Goal: Transaction & Acquisition: Book appointment/travel/reservation

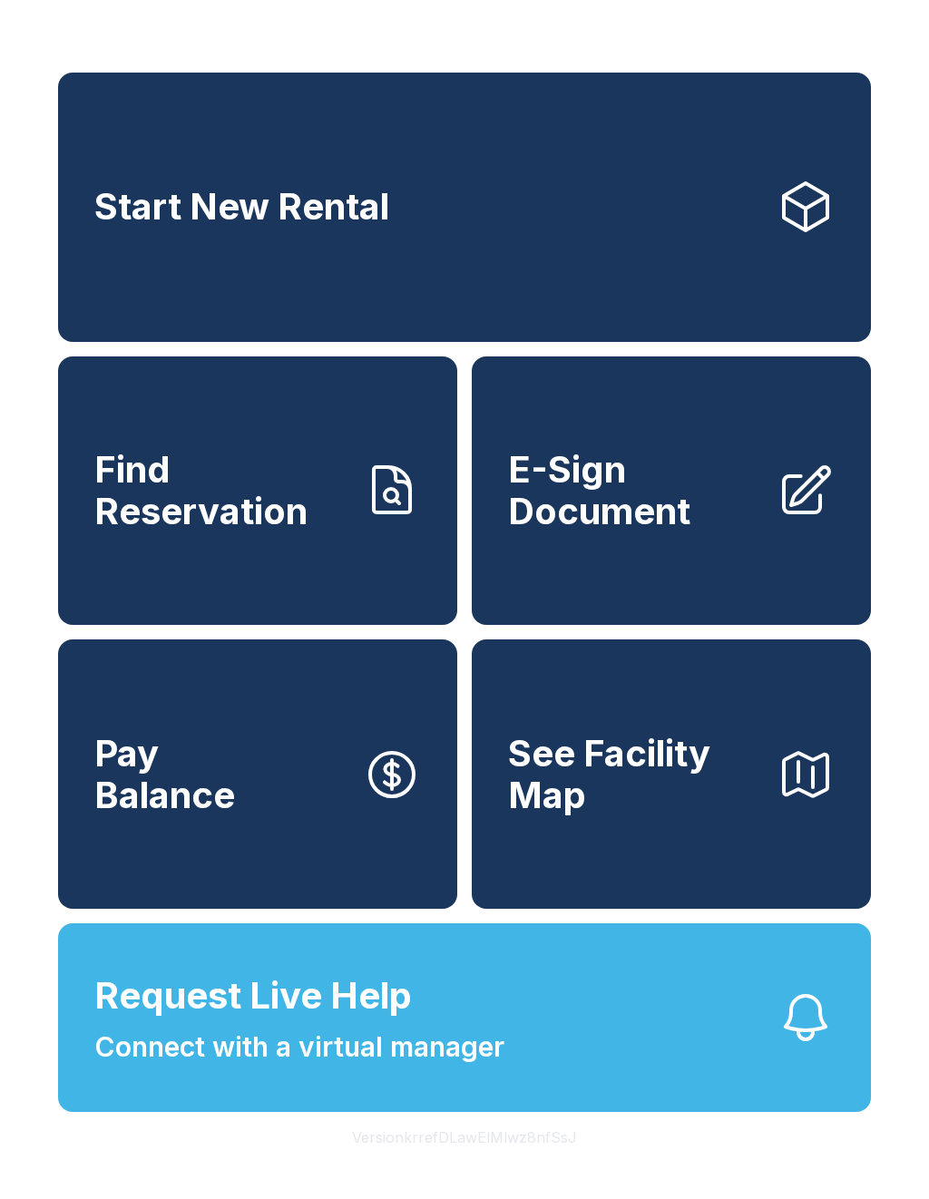
click at [537, 318] on link "Start New Rental" at bounding box center [464, 207] width 813 height 269
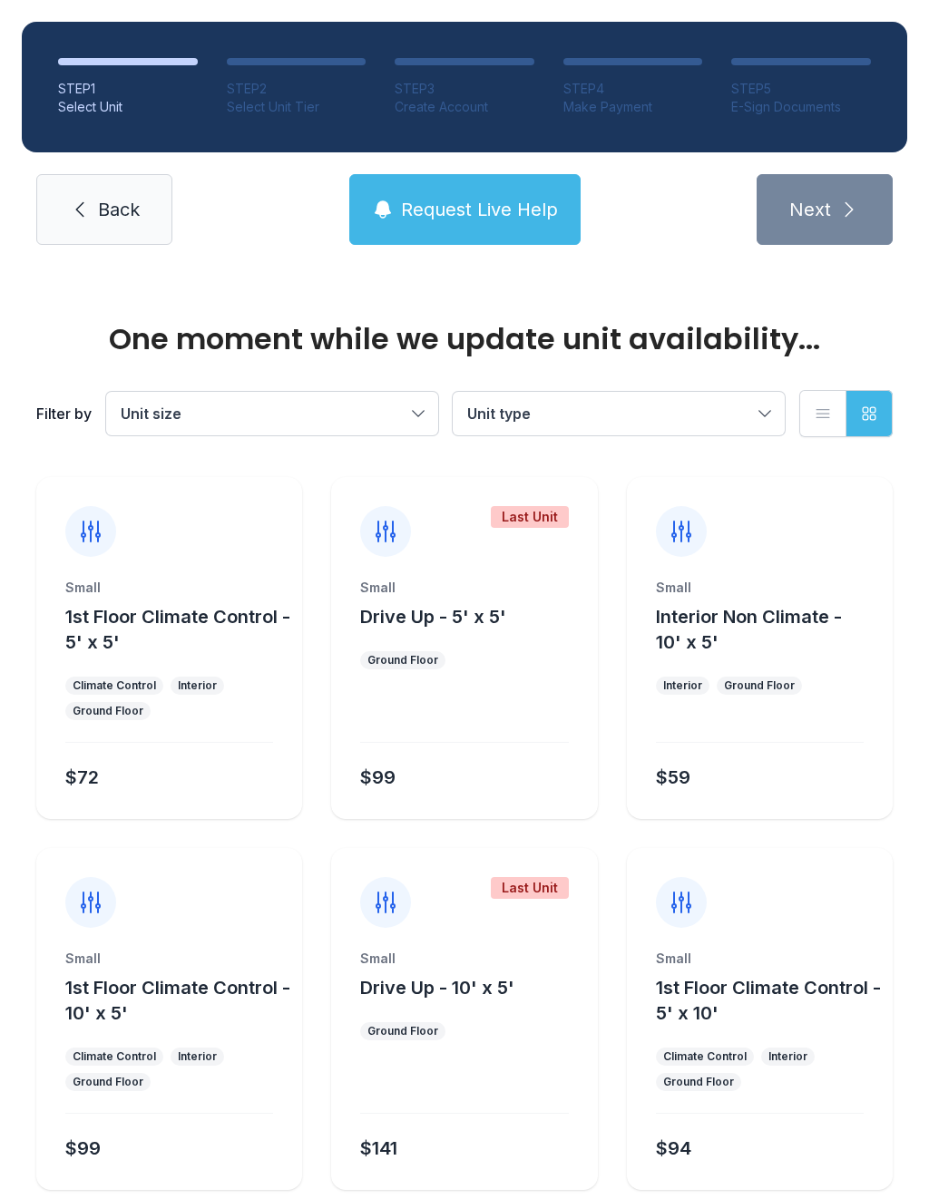
click at [269, 43] on ol "STEP 1 Select Unit STEP 2 Select Unit Tier STEP 3 Create Account STEP 4 Make Pa…" at bounding box center [465, 87] width 886 height 131
click at [170, 455] on div "Filter by Unit size Unit type List view Grid view" at bounding box center [464, 414] width 857 height 120
click at [188, 1110] on div "Small 1st Floor Climate Control - 10' x 5' Climate Control Interior Ground Floo…" at bounding box center [169, 1070] width 266 height 240
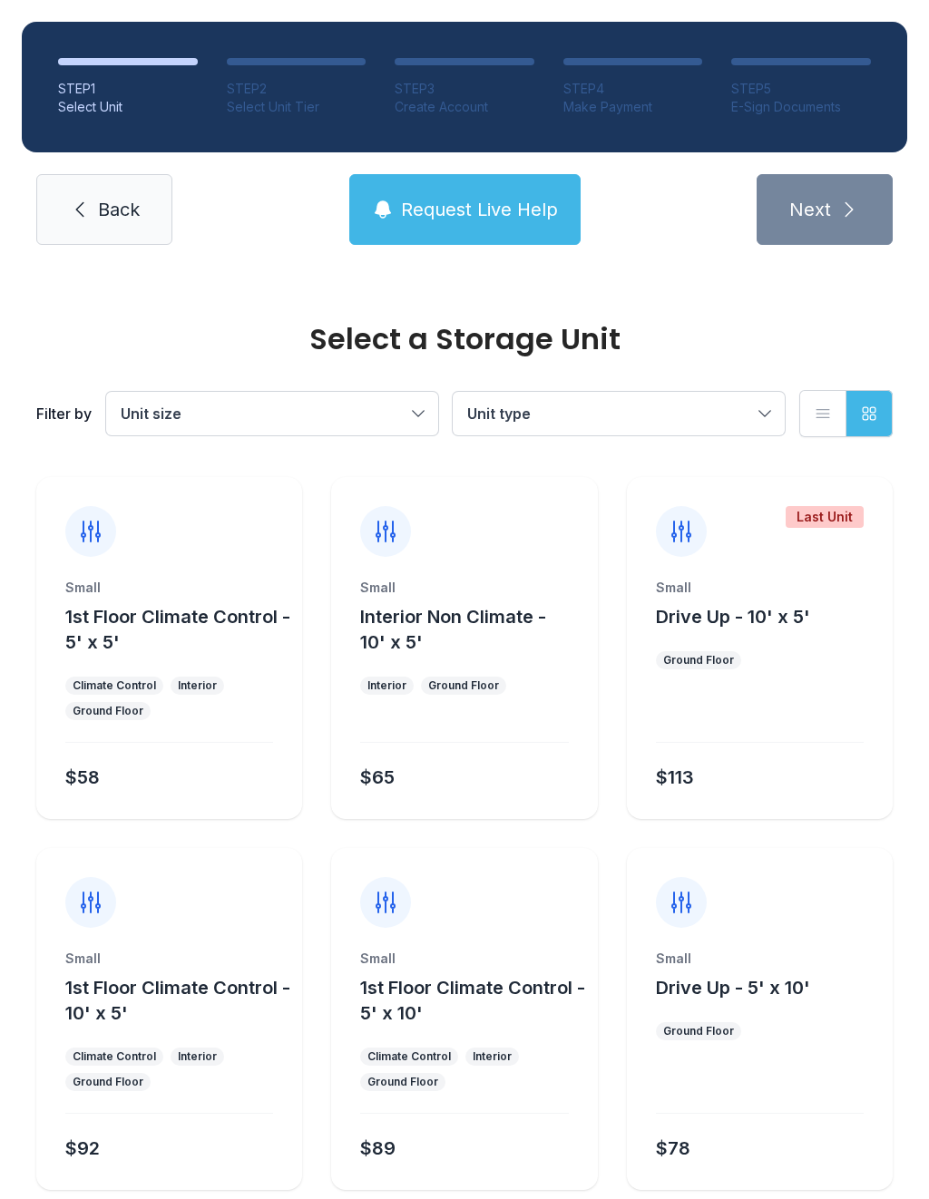
click at [116, 197] on span "Back" at bounding box center [119, 209] width 42 height 25
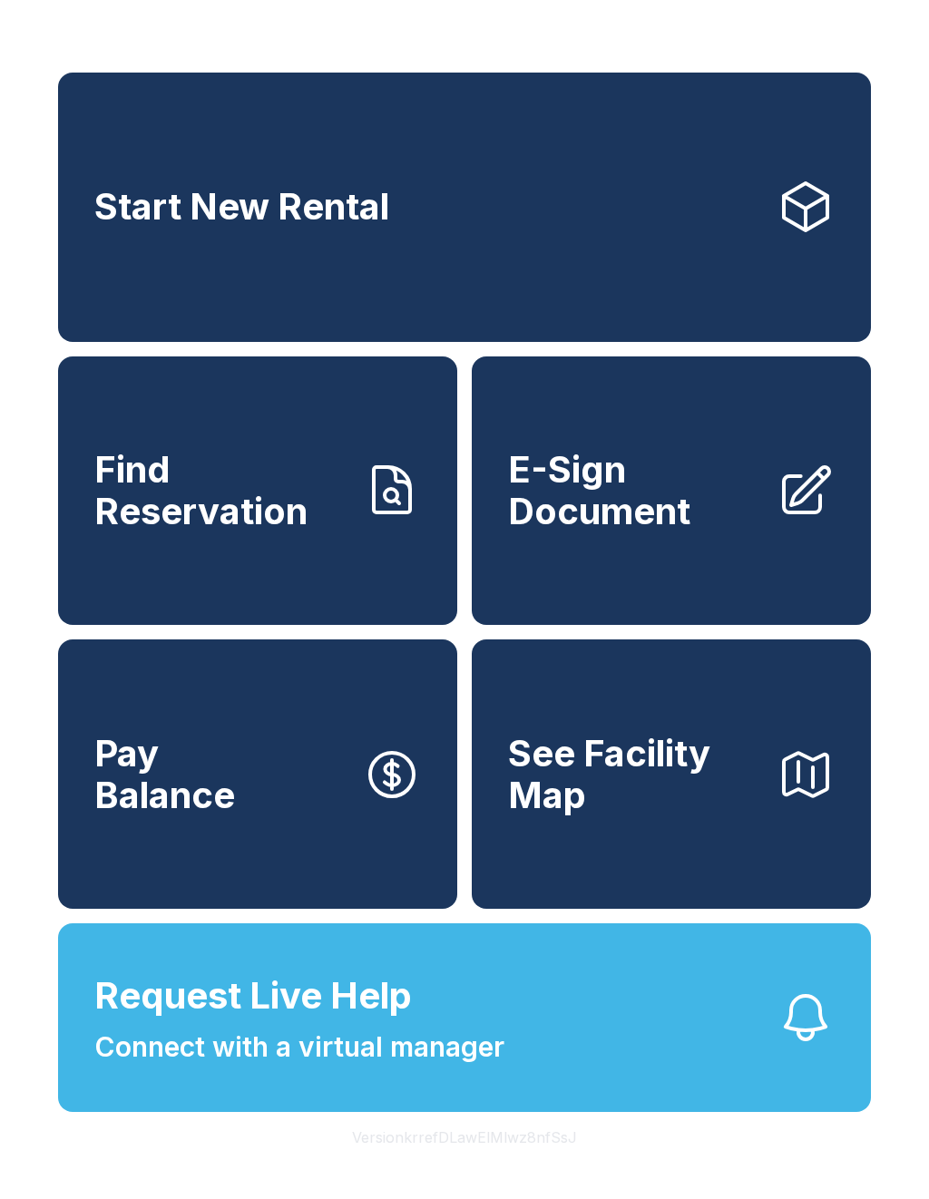
click at [853, 246] on link "Start New Rental" at bounding box center [464, 207] width 813 height 269
click at [837, 548] on link "E-Sign Document" at bounding box center [671, 491] width 399 height 269
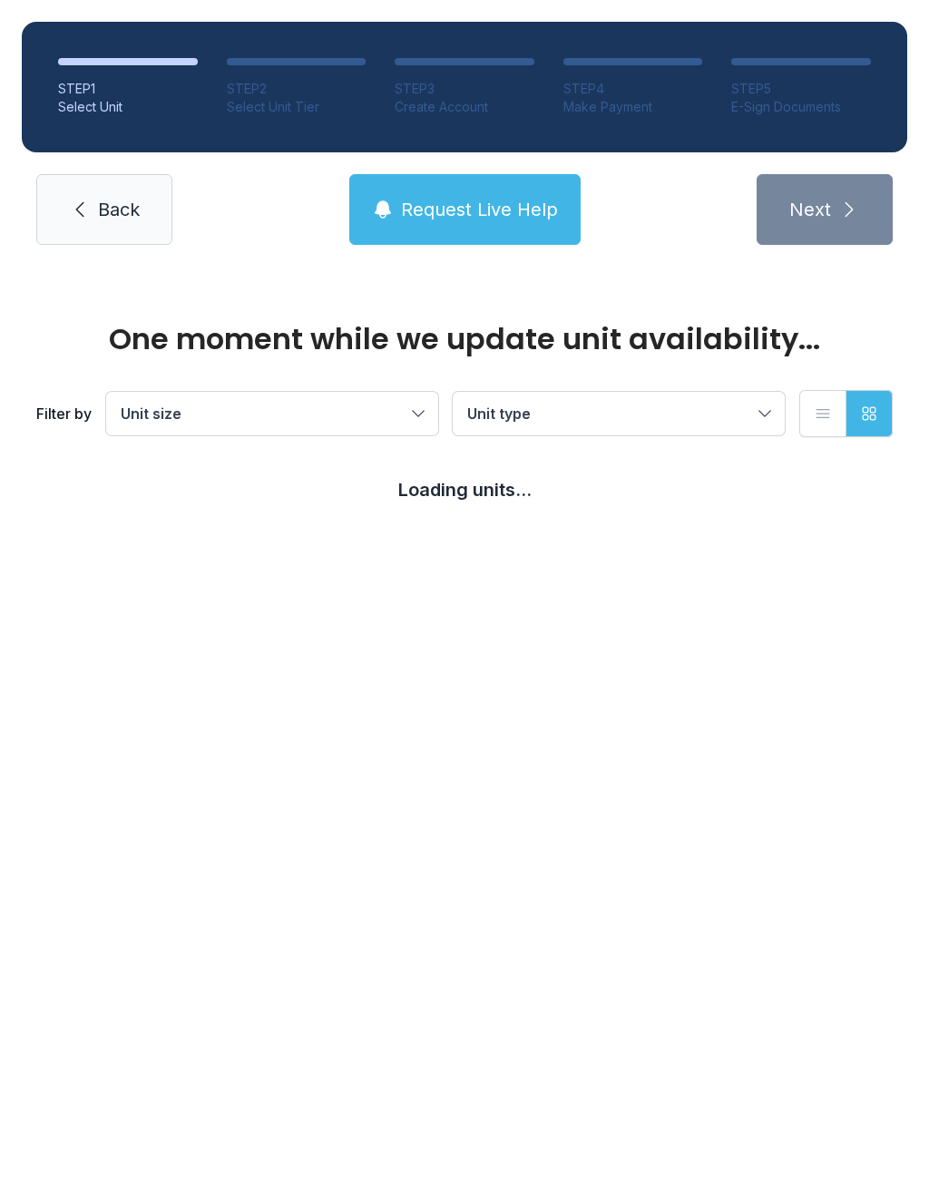
click at [424, 583] on main "One moment while we update unit availability... Filter by Unit size Unit type L…" at bounding box center [464, 733] width 929 height 933
click at [385, 1009] on main "One moment while we update unit availability... Filter by Unit size Unit type L…" at bounding box center [464, 733] width 929 height 933
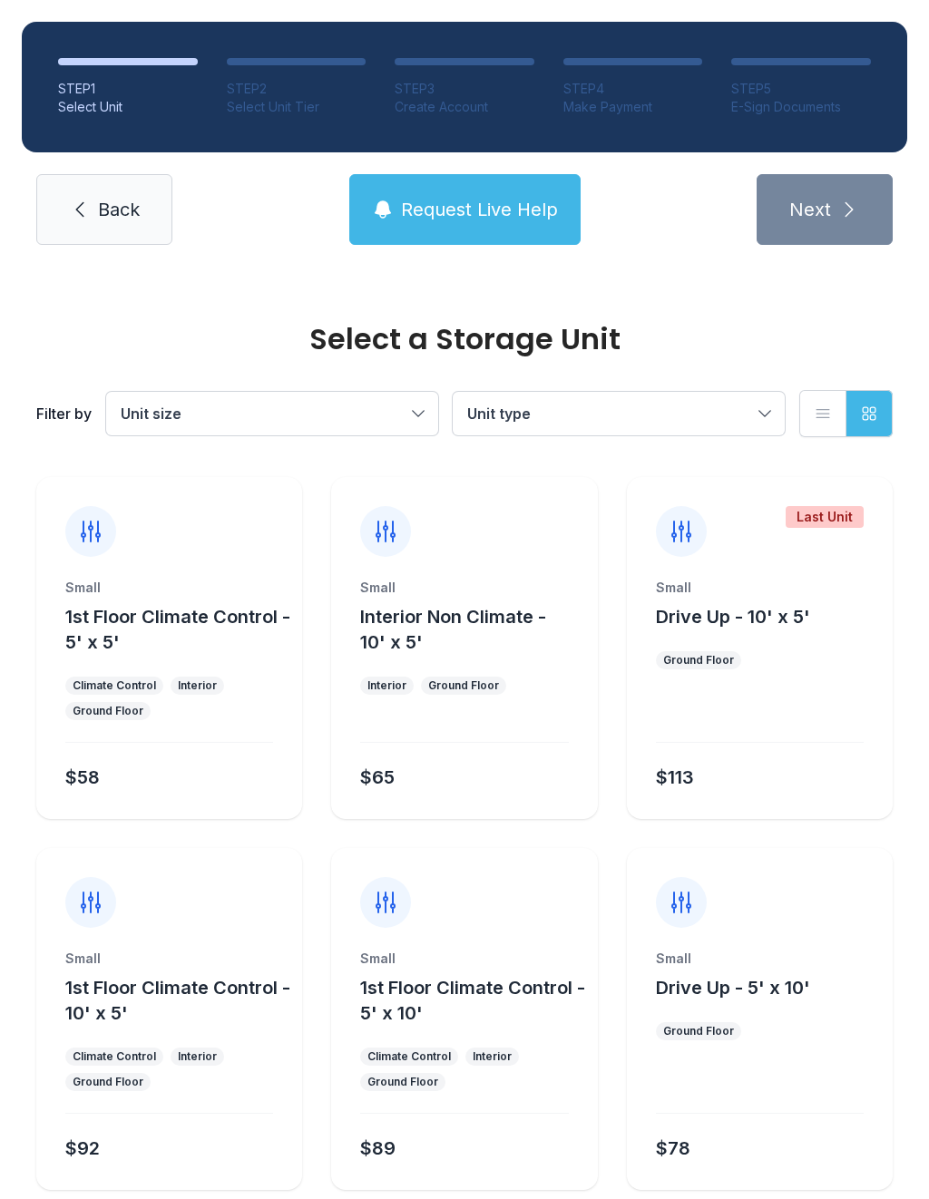
click at [119, 220] on span "Back" at bounding box center [119, 209] width 42 height 25
